Goal: Find specific page/section: Find specific page/section

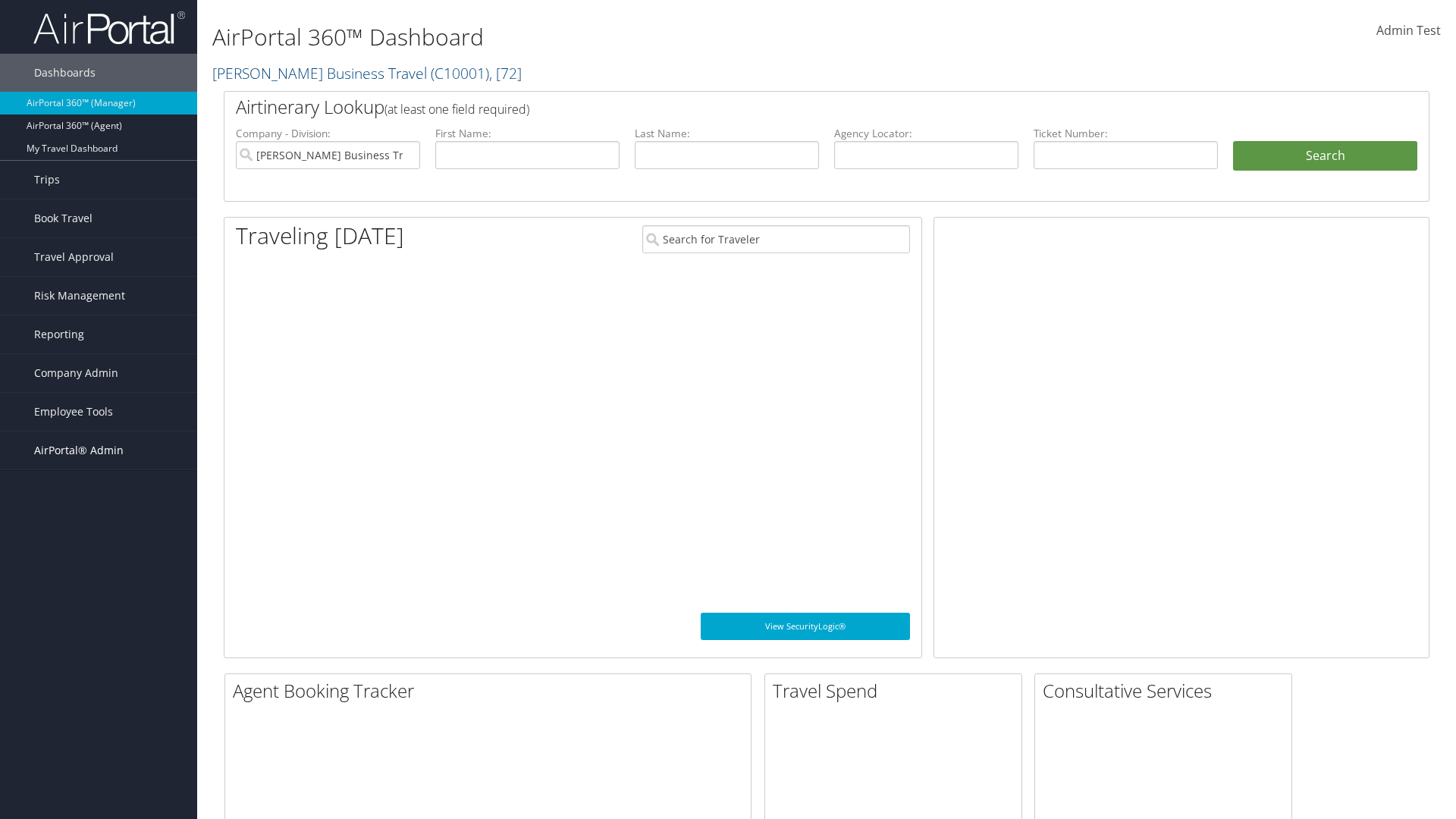
click at [99, 451] on span "AirPortal® Admin" at bounding box center [78, 450] width 89 height 38
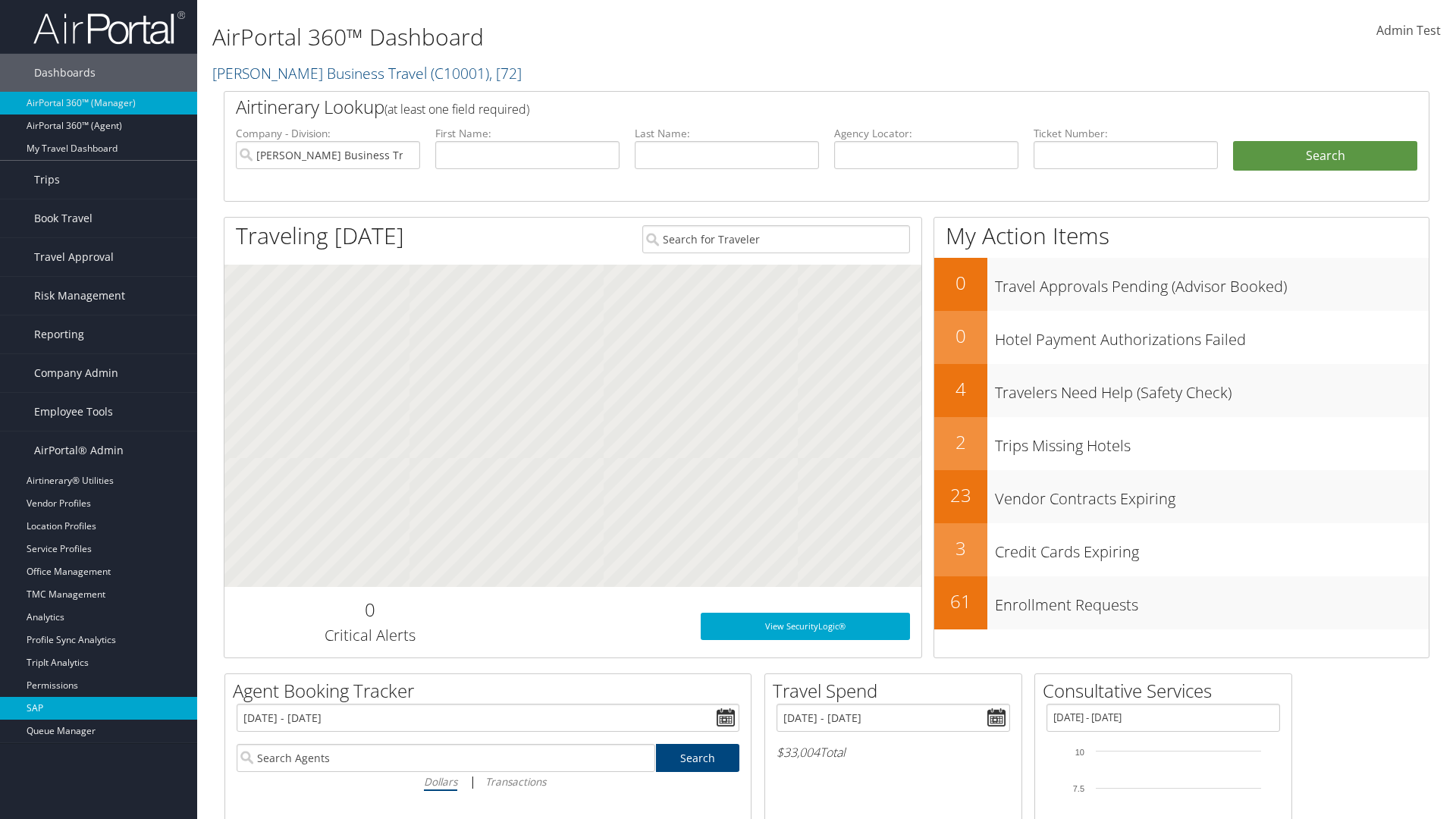
click at [99, 708] on link "SAP" at bounding box center [99, 708] width 197 height 23
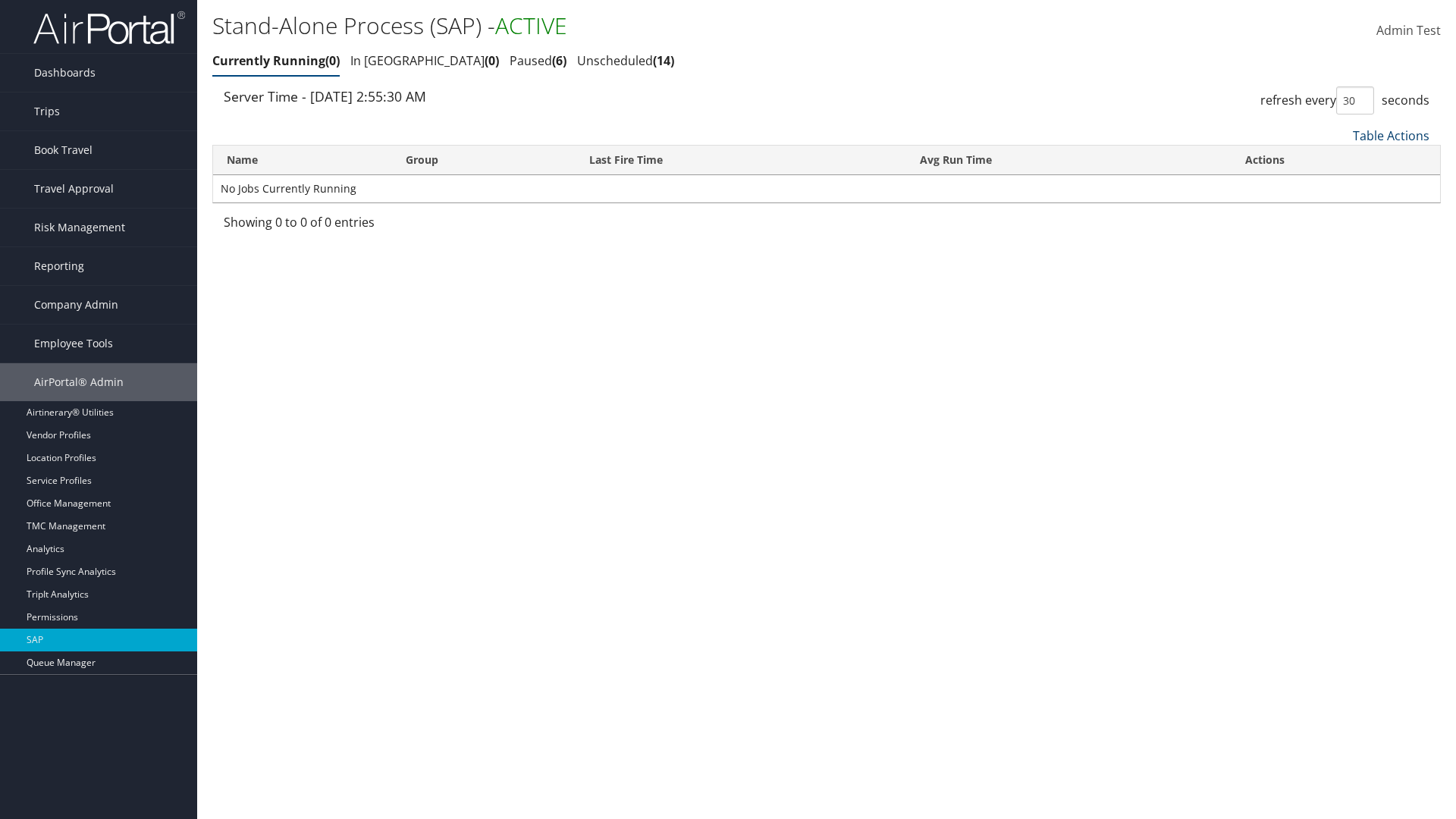
click at [1391, 135] on link "Table Actions" at bounding box center [1391, 136] width 77 height 17
click at [1340, 236] on link "Page Length" at bounding box center [1340, 236] width 200 height 26
click at [1340, 185] on link "25" at bounding box center [1340, 186] width 200 height 26
click at [1391, 135] on link "Table Actions" at bounding box center [1391, 136] width 77 height 17
click at [1340, 236] on link "Page Length" at bounding box center [1340, 236] width 200 height 26
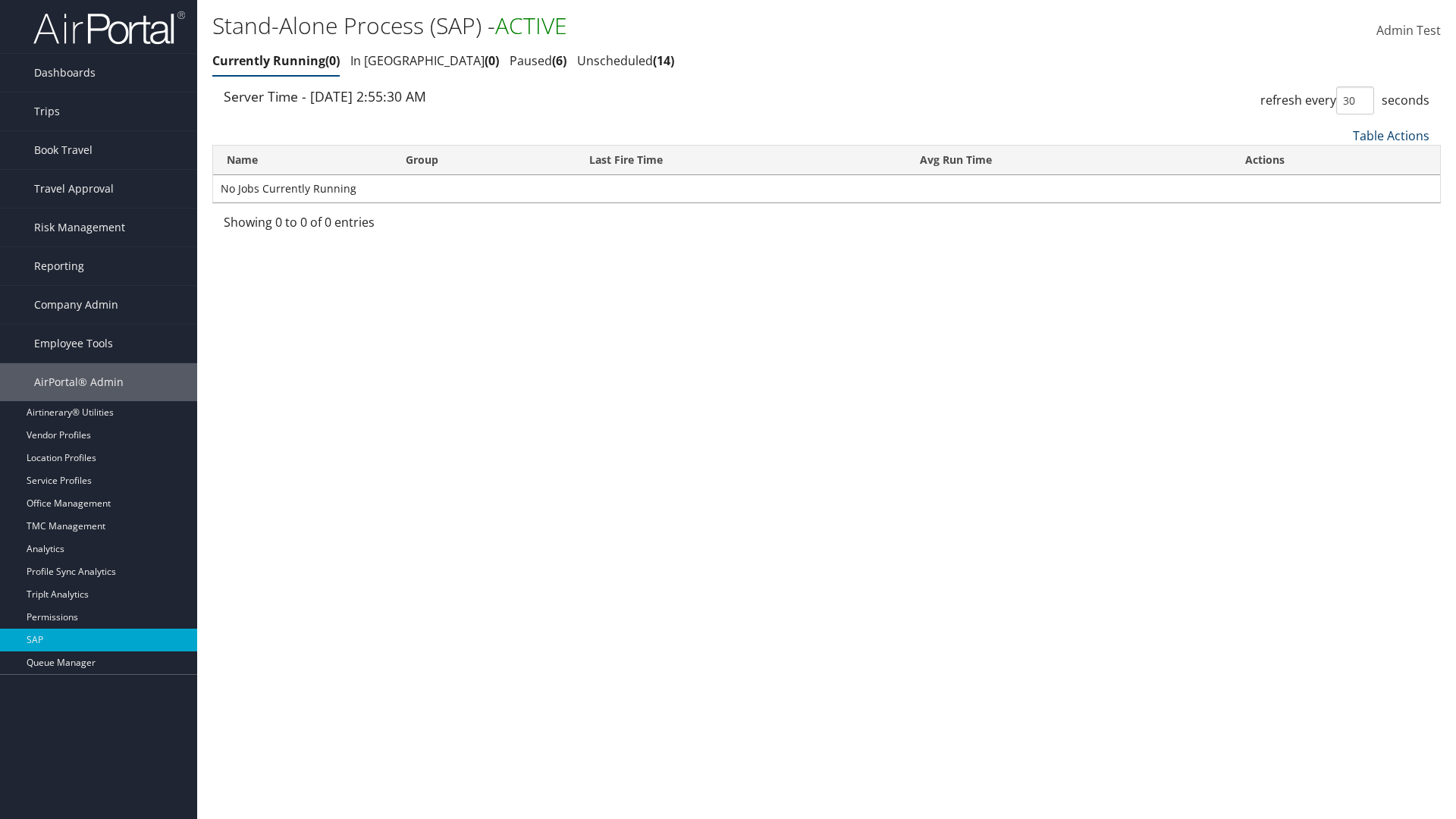
click at [1391, 135] on link "Table Actions" at bounding box center [1391, 136] width 77 height 17
click at [1340, 236] on link "Page Length" at bounding box center [1340, 236] width 200 height 26
click at [1391, 135] on link "Table Actions" at bounding box center [1391, 136] width 77 height 17
click at [1340, 160] on link "Name" at bounding box center [1340, 161] width 200 height 26
click at [1340, 185] on link "Group" at bounding box center [1340, 186] width 200 height 26
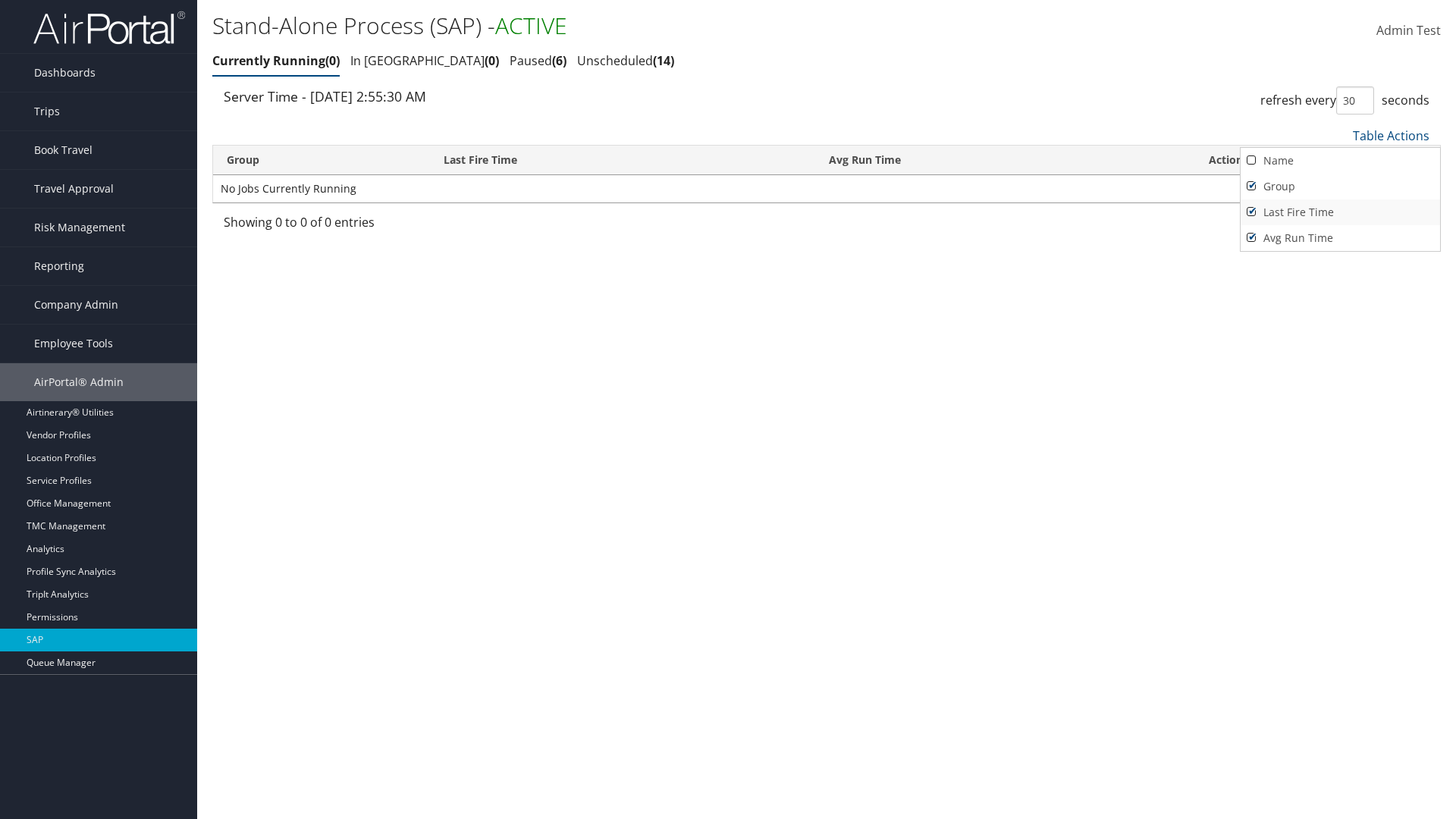
click at [1340, 212] on link "Last Fire Time" at bounding box center [1340, 213] width 200 height 26
click at [1340, 237] on link "Avg Run Time" at bounding box center [1340, 238] width 200 height 26
click at [728, 409] on div at bounding box center [728, 409] width 1456 height 819
click at [1391, 135] on link "Table Actions" at bounding box center [1391, 136] width 77 height 17
click at [1340, 210] on link "Column Visibility" at bounding box center [1340, 211] width 200 height 26
